Goal: Task Accomplishment & Management: Use online tool/utility

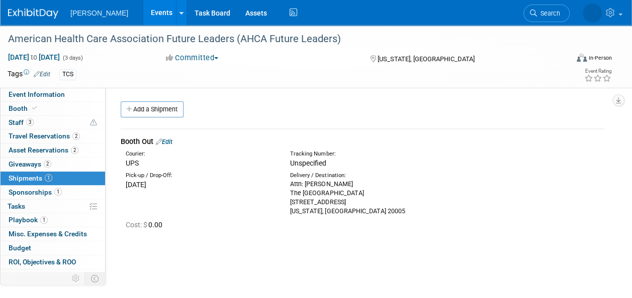
drag, startPoint x: 588, startPoint y: 264, endPoint x: 581, endPoint y: 249, distance: 16.4
click at [588, 264] on div "Participation Level: Exhibitor Exhibitor/Sponsor Projected Attendance: 50 Atten…" at bounding box center [359, 191] width 506 height 207
click at [60, 154] on link "2 Asset Reservations 2" at bounding box center [53, 151] width 104 height 14
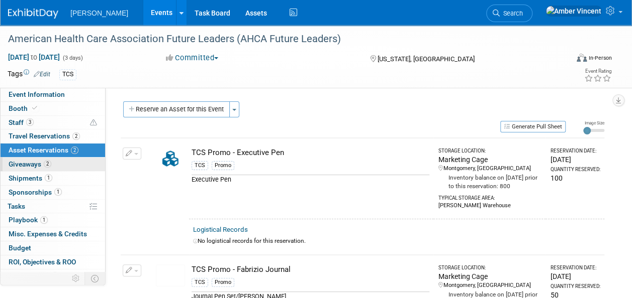
click at [41, 163] on span "Giveaways 2" at bounding box center [30, 164] width 43 height 8
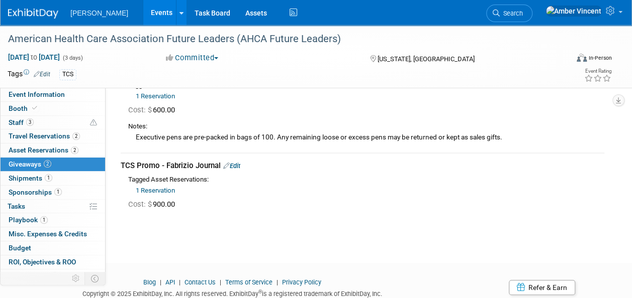
scroll to position [55, 0]
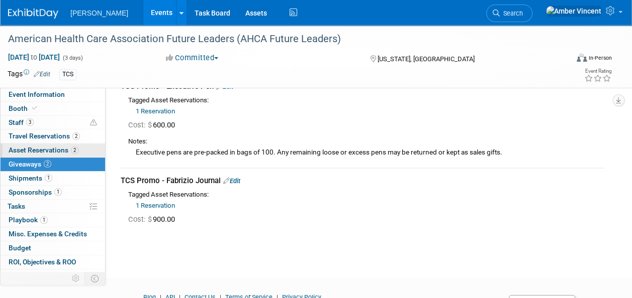
click at [34, 151] on span "Asset Reservations 2" at bounding box center [44, 150] width 70 height 8
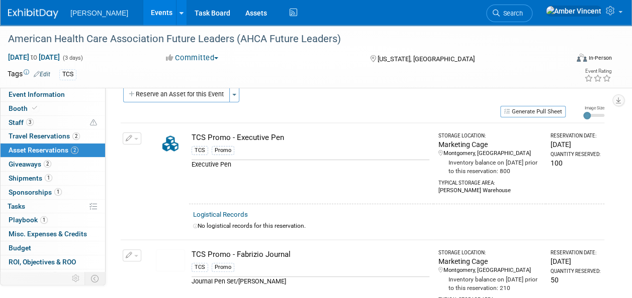
scroll to position [0, 0]
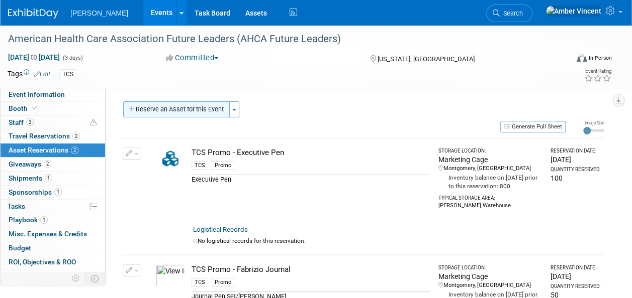
click at [204, 110] on button "Reserve an Asset for this Event" at bounding box center [176, 109] width 107 height 16
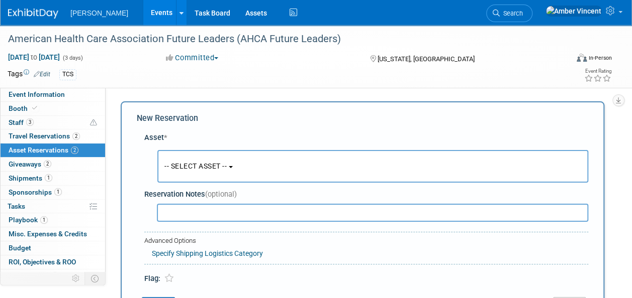
scroll to position [10, 0]
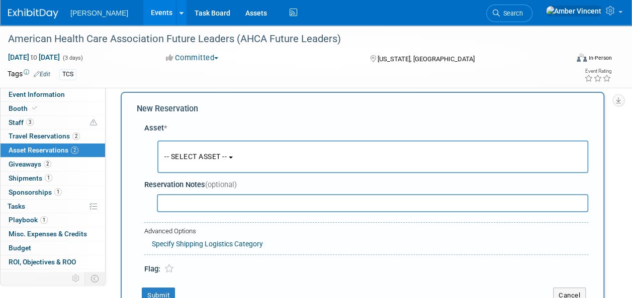
drag, startPoint x: 221, startPoint y: 143, endPoint x: 229, endPoint y: 175, distance: 33.0
click at [221, 143] on button "-- SELECT ASSET --" at bounding box center [372, 157] width 431 height 33
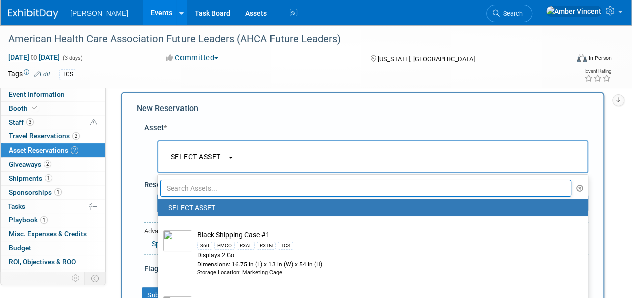
click at [230, 188] on input "text" at bounding box center [365, 188] width 410 height 17
click at [543, 120] on div "Asset * -- SELECT ASSET --" at bounding box center [362, 196] width 451 height 157
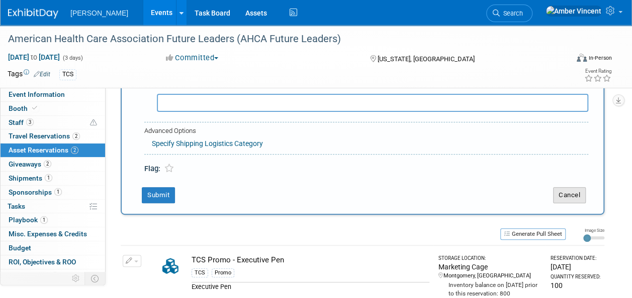
click at [566, 193] on button "Cancel" at bounding box center [569, 195] width 33 height 16
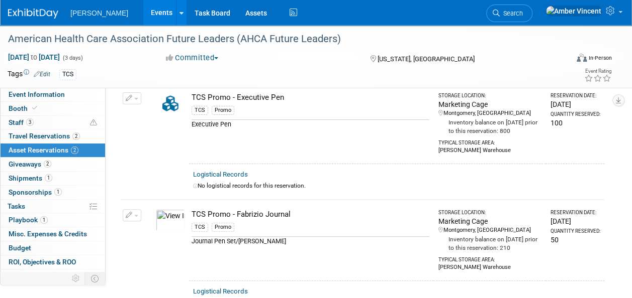
scroll to position [0, 0]
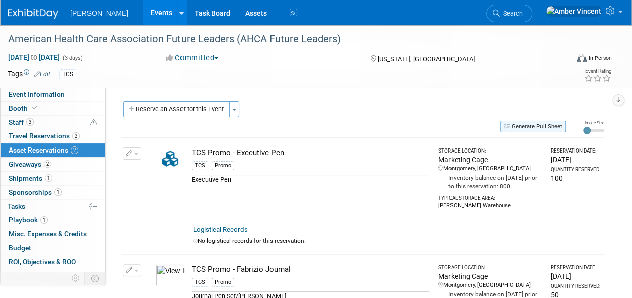
click at [545, 124] on button "Generate Pull Sheet" at bounding box center [532, 127] width 65 height 12
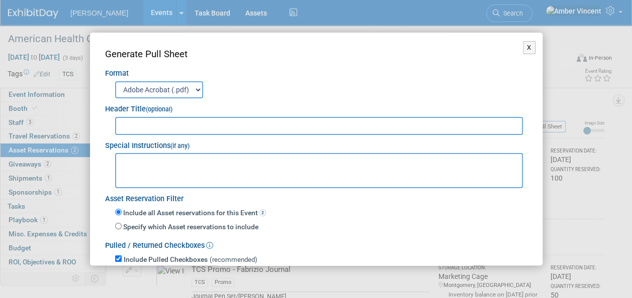
click at [142, 129] on input "text" at bounding box center [319, 126] width 408 height 18
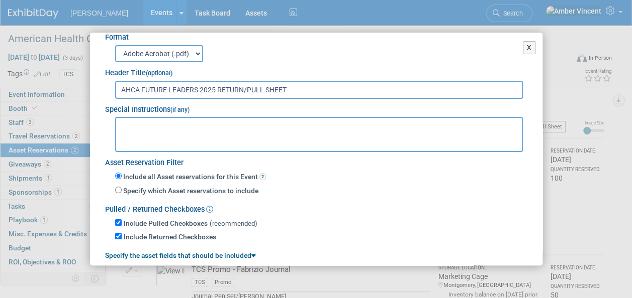
scroll to position [71, 0]
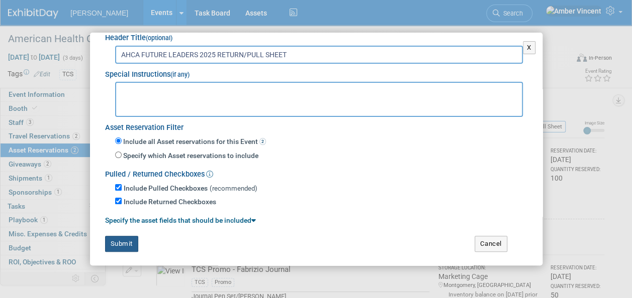
type input "AHCA FUTURE LEADERS 2025 RETURN/PULL SHEET"
click at [129, 241] on button "Submit" at bounding box center [121, 244] width 33 height 16
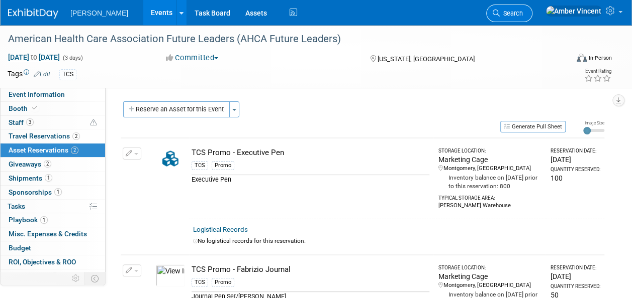
click at [522, 12] on span "Search" at bounding box center [510, 14] width 23 height 8
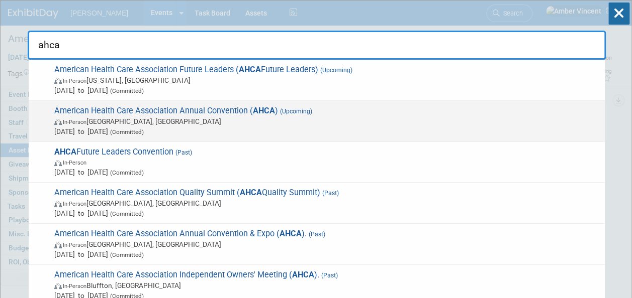
type input "ahca"
click at [434, 125] on span "In-Person [GEOGRAPHIC_DATA], [GEOGRAPHIC_DATA]" at bounding box center [326, 122] width 545 height 10
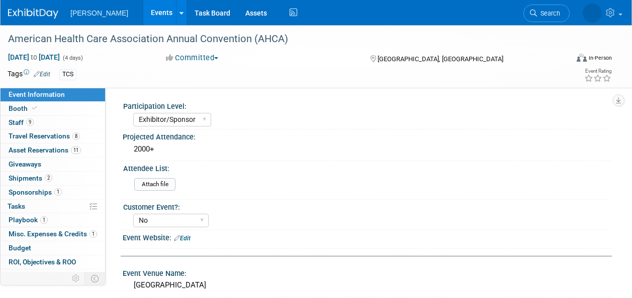
select select "Exhibitor/Sponsor"
select select "No"
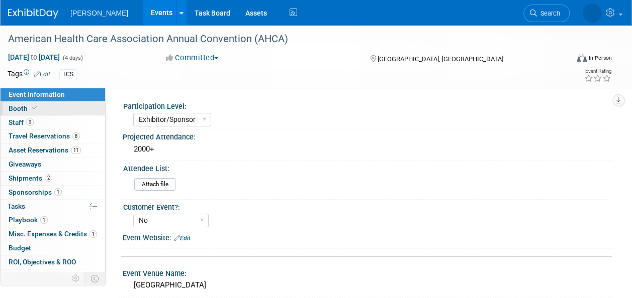
click at [13, 103] on link "Booth" at bounding box center [53, 109] width 104 height 14
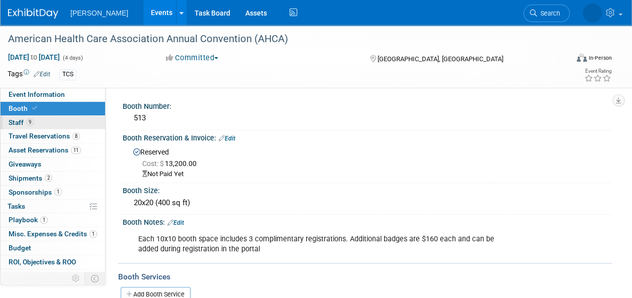
click at [19, 121] on span "Staff 9" at bounding box center [21, 123] width 25 height 8
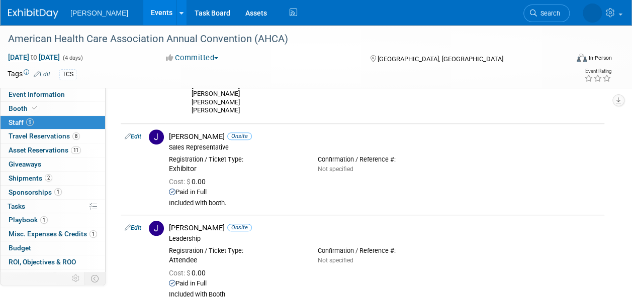
scroll to position [301, 0]
